Goal: Task Accomplishment & Management: Manage account settings

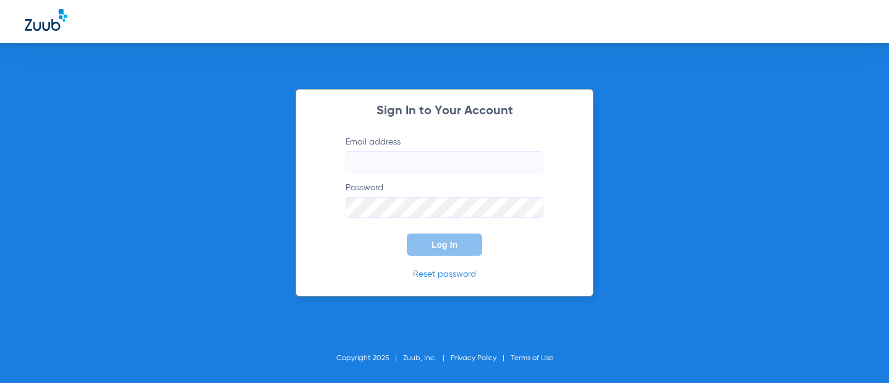
type input "[EMAIL_ADDRESS][DOMAIN_NAME]"
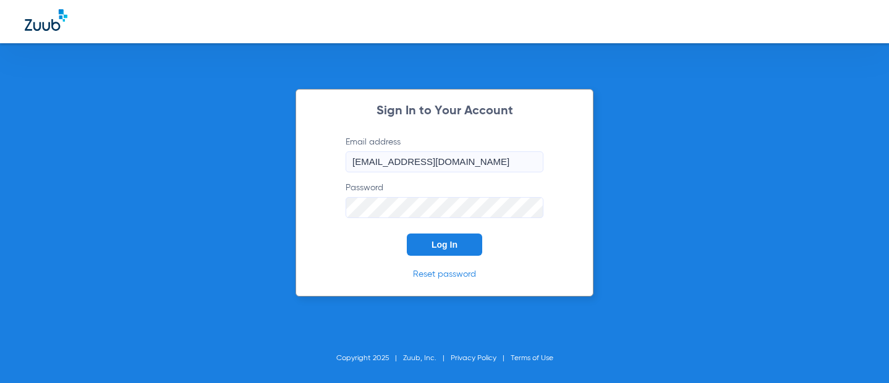
click at [455, 250] on button "Log In" at bounding box center [444, 245] width 75 height 22
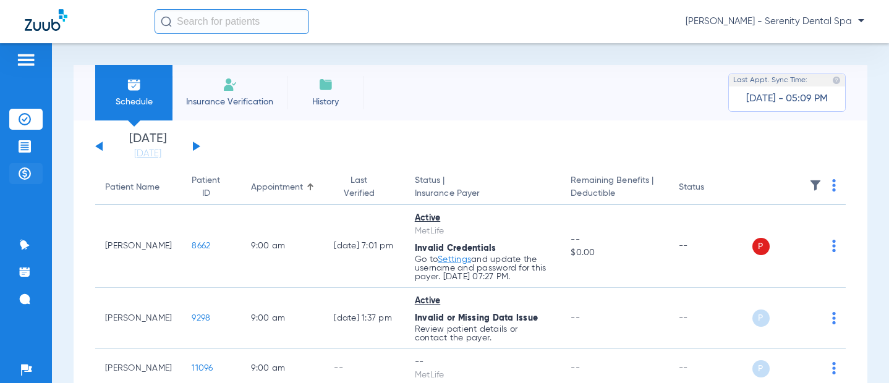
click at [28, 171] on img at bounding box center [25, 174] width 12 height 12
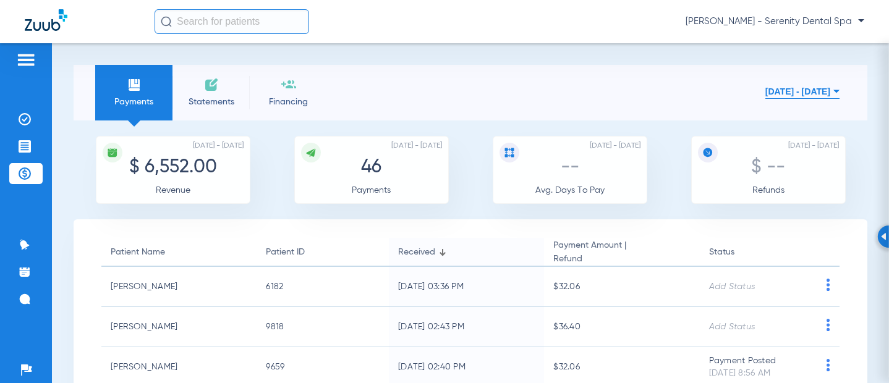
click at [789, 92] on button "[DATE] - [DATE]" at bounding box center [802, 91] width 74 height 25
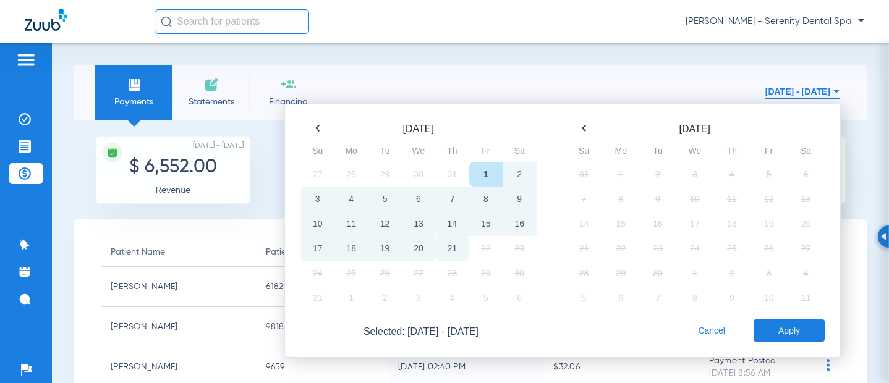
click at [454, 250] on td "21" at bounding box center [451, 248] width 33 height 25
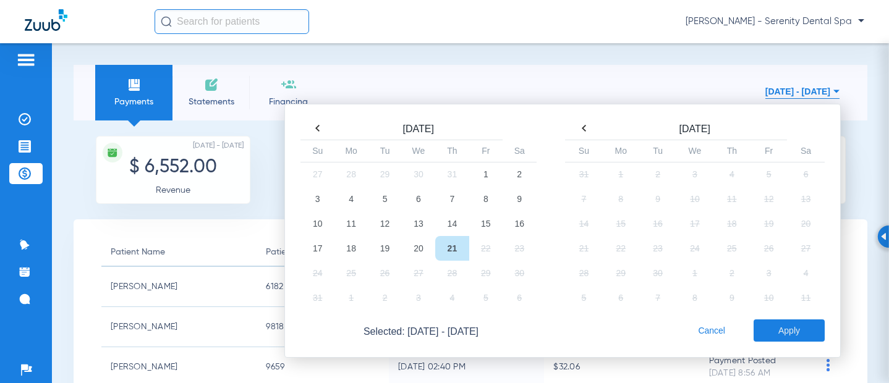
click at [452, 250] on td "21" at bounding box center [451, 248] width 33 height 25
click at [796, 330] on button "Apply" at bounding box center [788, 331] width 71 height 22
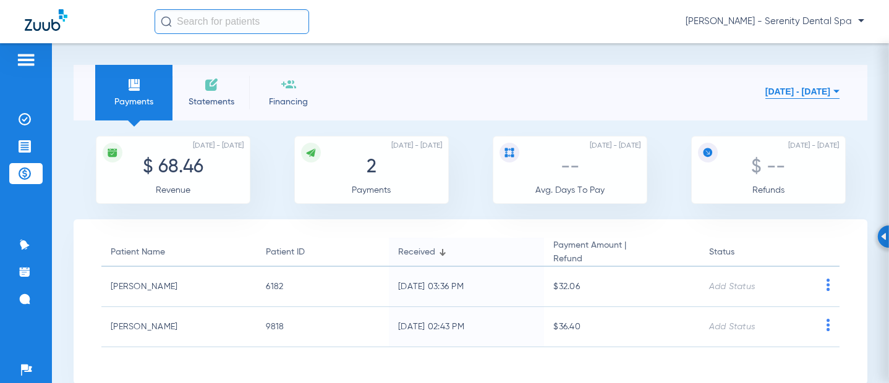
click at [776, 95] on button "[DATE] - [DATE]" at bounding box center [802, 91] width 74 height 25
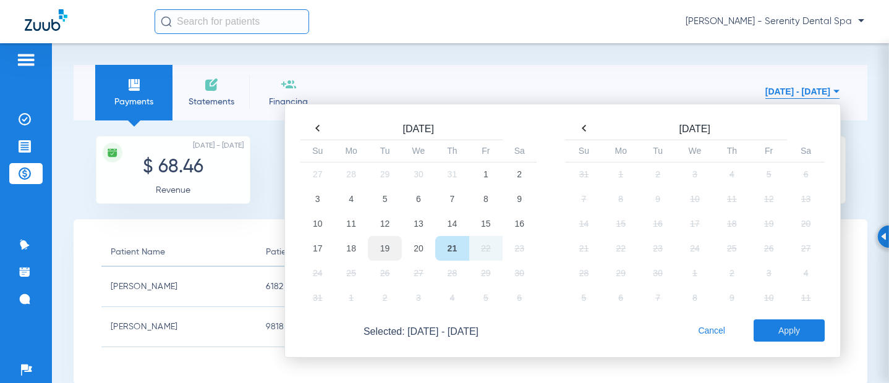
click at [373, 248] on td "19" at bounding box center [384, 248] width 33 height 25
click at [799, 336] on button "Apply" at bounding box center [788, 331] width 71 height 22
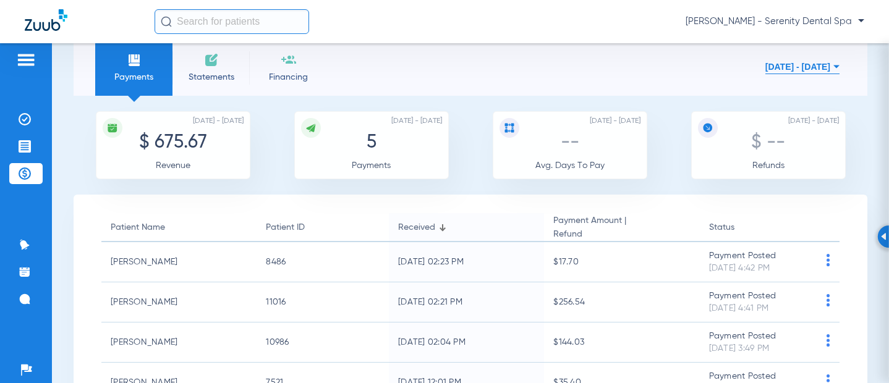
scroll to position [20, 0]
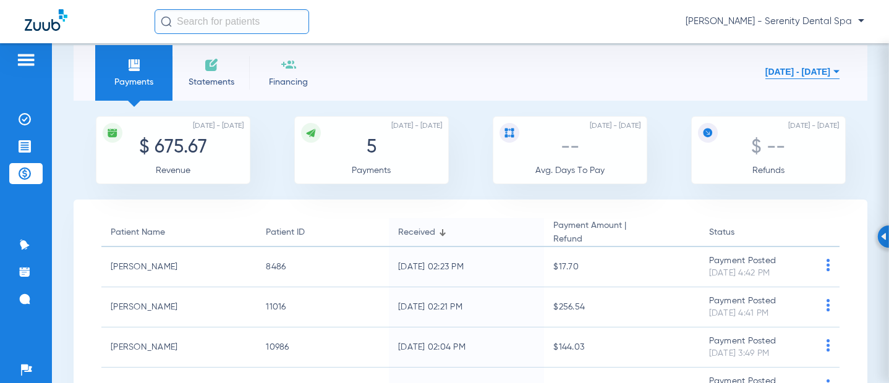
click at [785, 75] on button "[DATE] - [DATE]" at bounding box center [802, 71] width 74 height 25
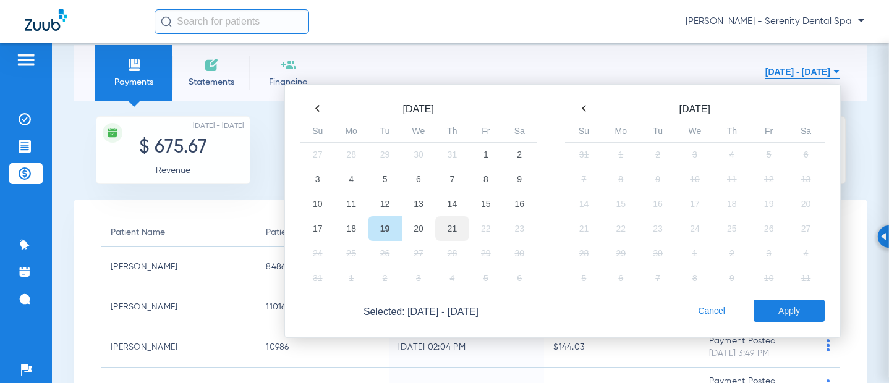
click at [443, 233] on td "21" at bounding box center [451, 228] width 33 height 25
click at [789, 312] on button "Apply" at bounding box center [788, 311] width 71 height 22
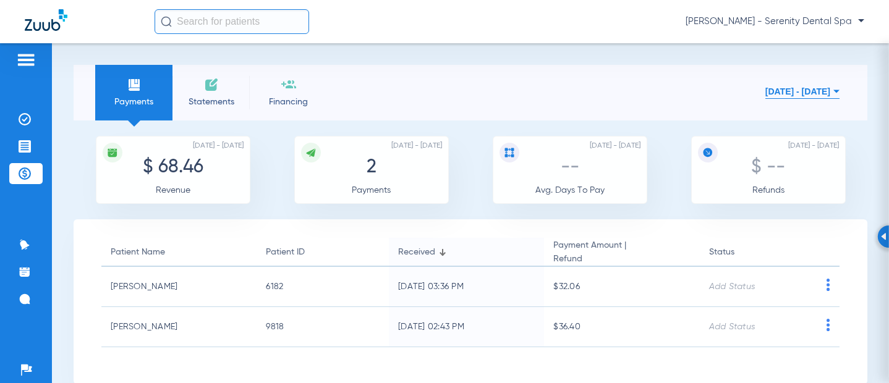
scroll to position [23, 0]
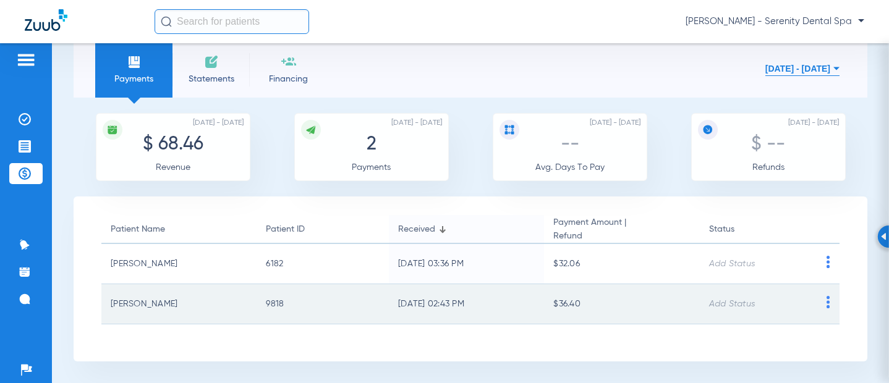
click at [823, 308] on img at bounding box center [827, 302] width 15 height 12
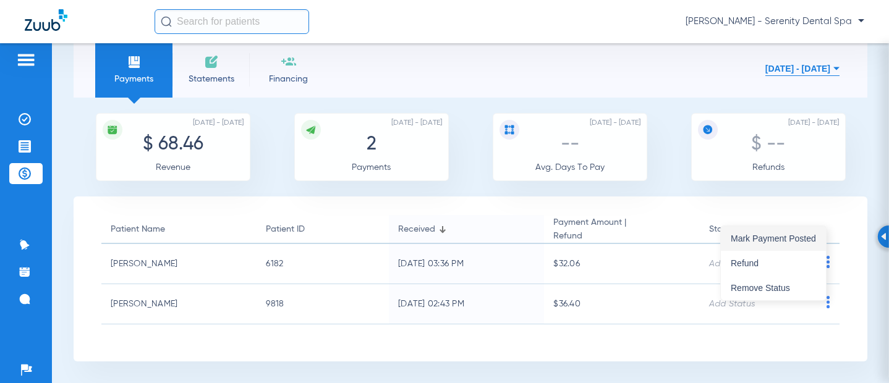
click at [766, 239] on span "Mark Payment Posted" at bounding box center [773, 238] width 85 height 9
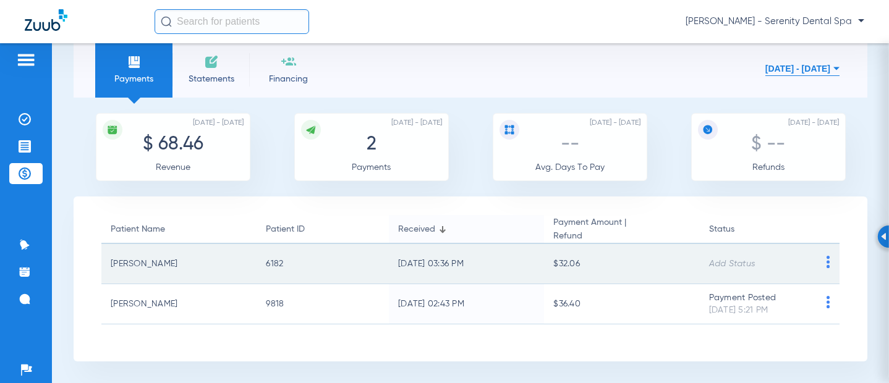
click at [820, 259] on img at bounding box center [827, 262] width 15 height 12
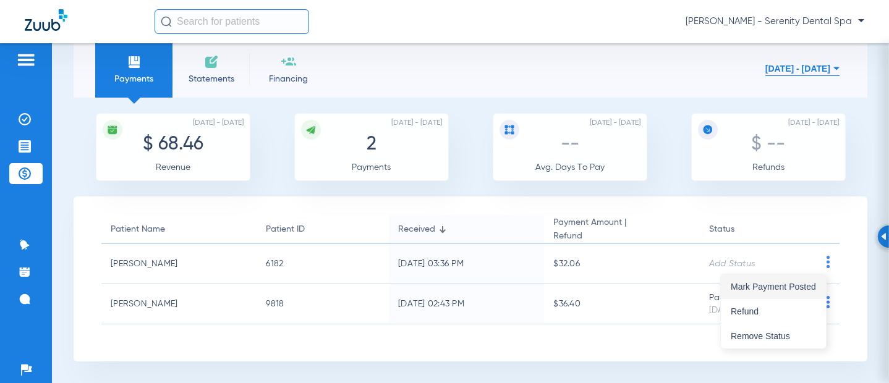
click at [786, 278] on button "Mark Payment Posted" at bounding box center [773, 286] width 105 height 25
click at [153, 76] on span "Payments" at bounding box center [133, 79] width 59 height 12
drag, startPoint x: 152, startPoint y: 75, endPoint x: 363, endPoint y: 108, distance: 213.9
click at [363, 108] on section "Payments Statements Financing [DATE] - [DATE] [DATE] Su Mo Tu We Th Fr Sa 27 28…" at bounding box center [471, 202] width 794 height 320
click at [146, 68] on li "Payments" at bounding box center [133, 70] width 77 height 56
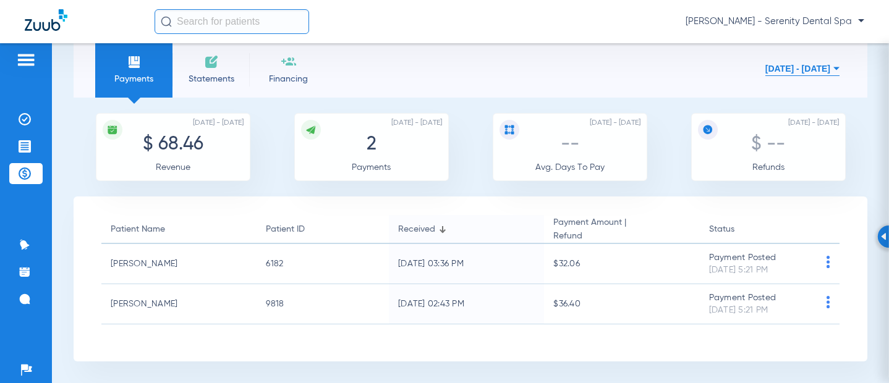
drag, startPoint x: 205, startPoint y: 79, endPoint x: 854, endPoint y: 390, distance: 719.6
click at [854, 383] on html "[PERSON_NAME] - Serenity Dental Spa Patients Insurance Verification Treatment A…" at bounding box center [444, 191] width 889 height 383
